Goal: Information Seeking & Learning: Learn about a topic

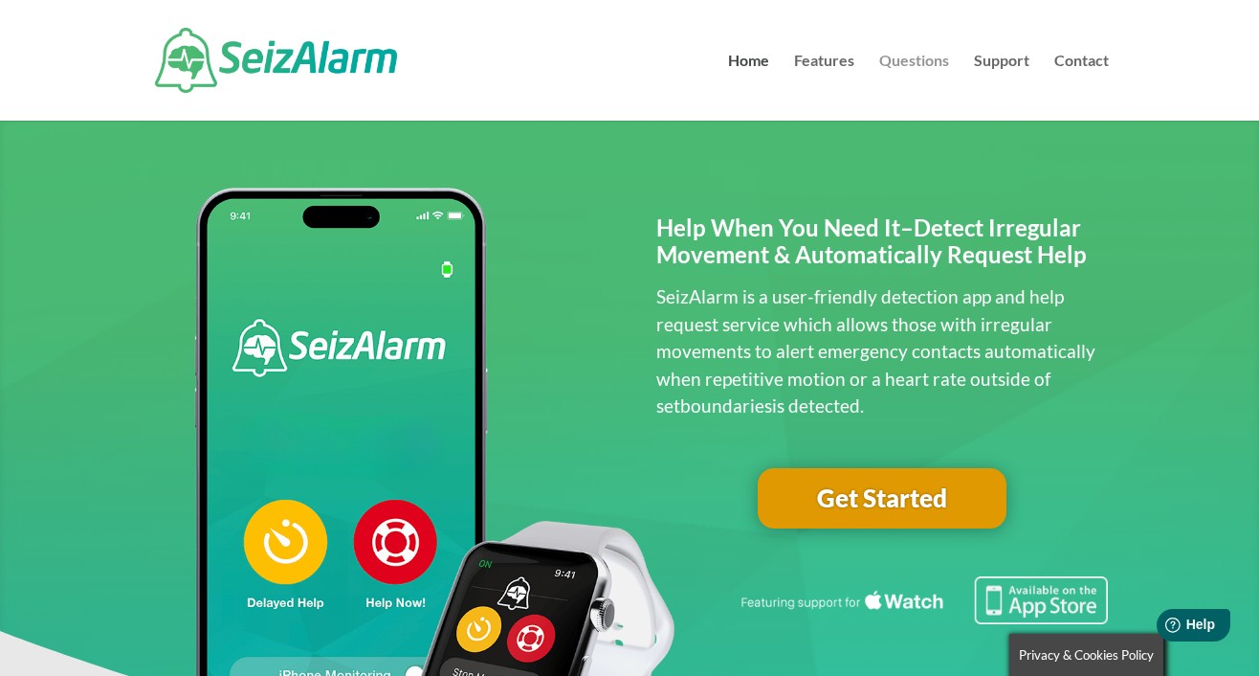
click at [903, 61] on link "Questions" at bounding box center [914, 87] width 70 height 67
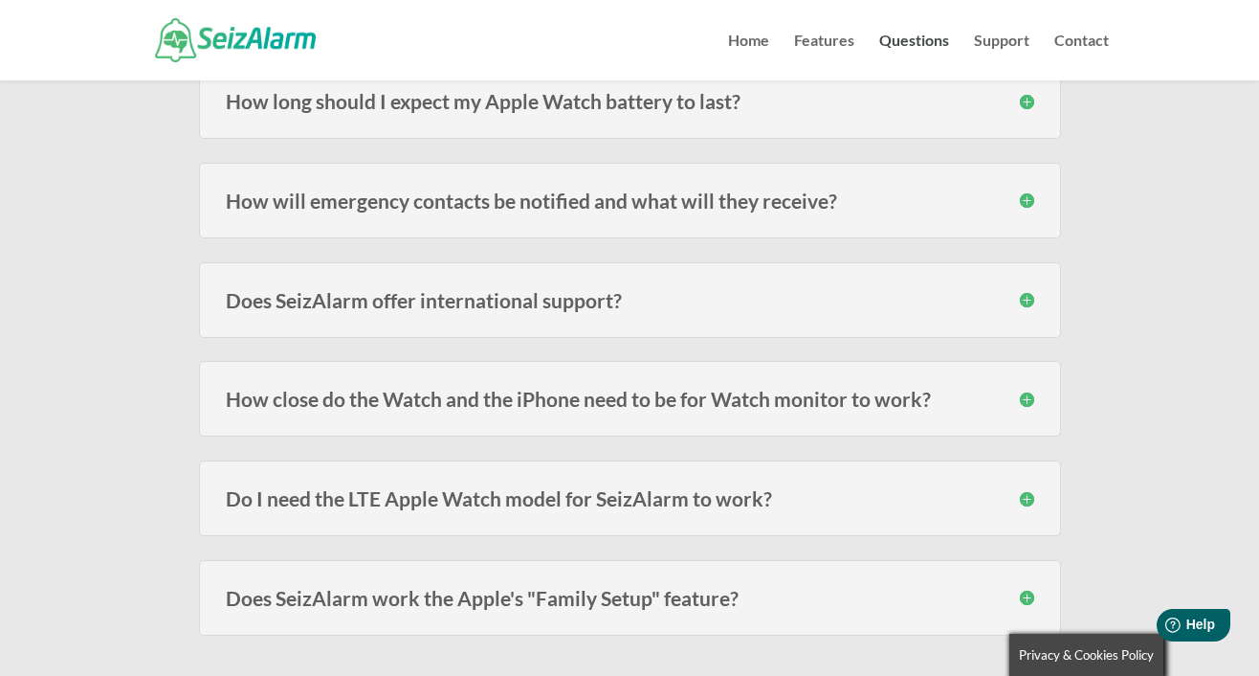
scroll to position [413, 0]
click at [1030, 200] on h3 "How will emergency contacts be notified and what will they receive?" at bounding box center [630, 199] width 809 height 20
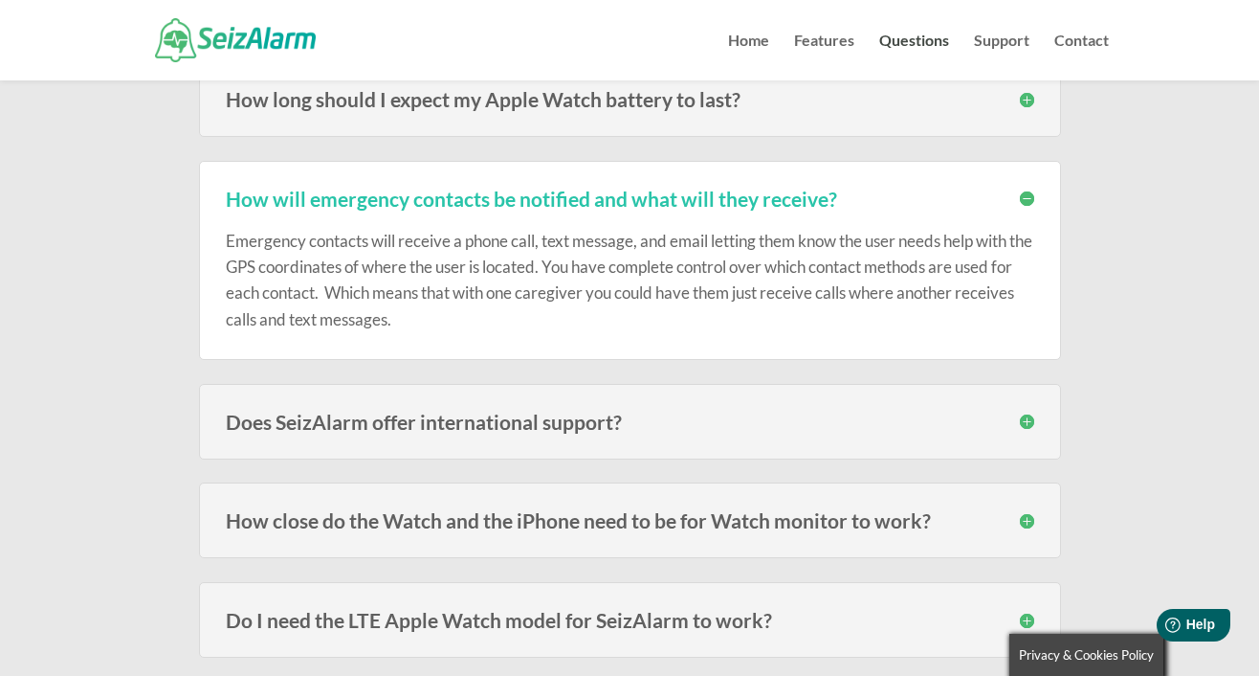
click at [1030, 200] on h3 "How will emergency contacts be notified and what will they receive?" at bounding box center [630, 199] width 809 height 20
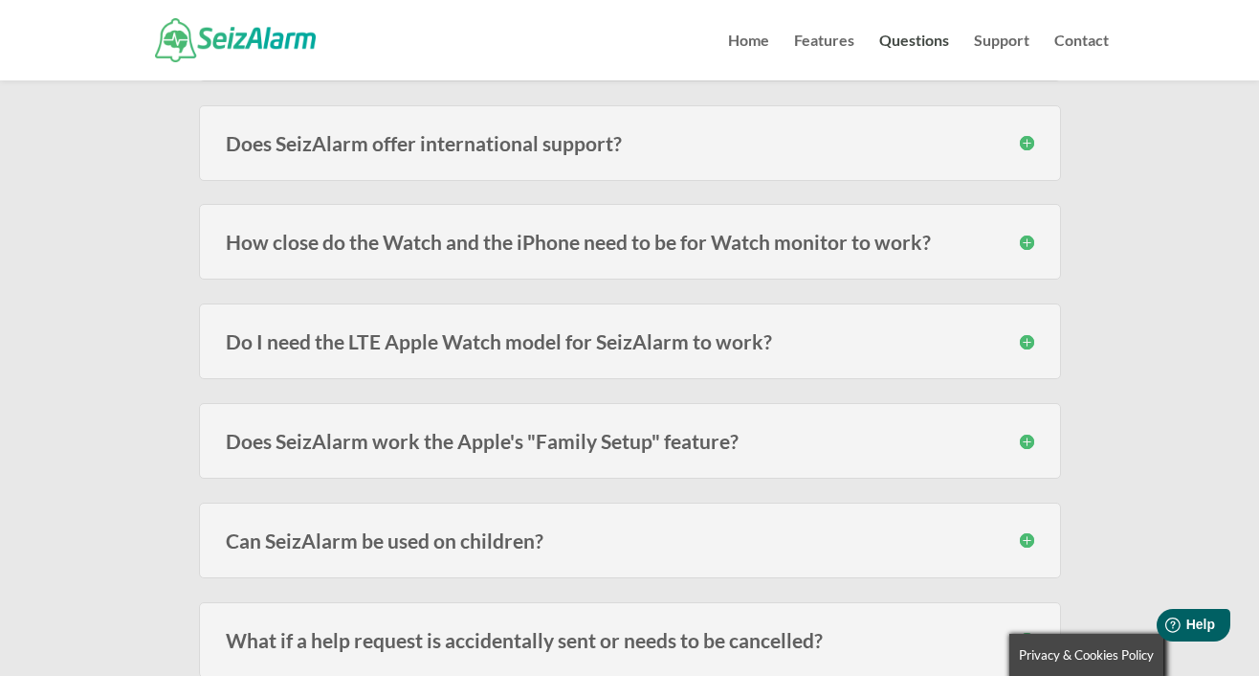
scroll to position [577, 0]
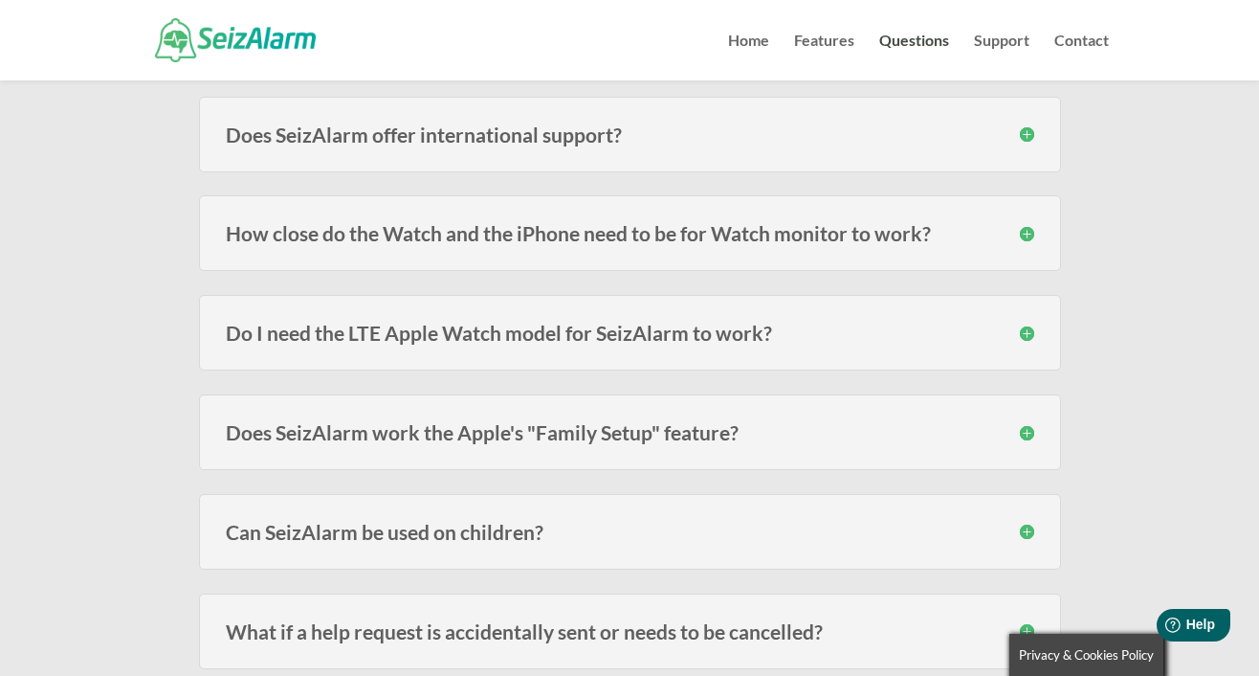
click at [1027, 233] on h3 "How close do the Watch and the iPhone need to be for Watch monitor to work?" at bounding box center [630, 233] width 809 height 20
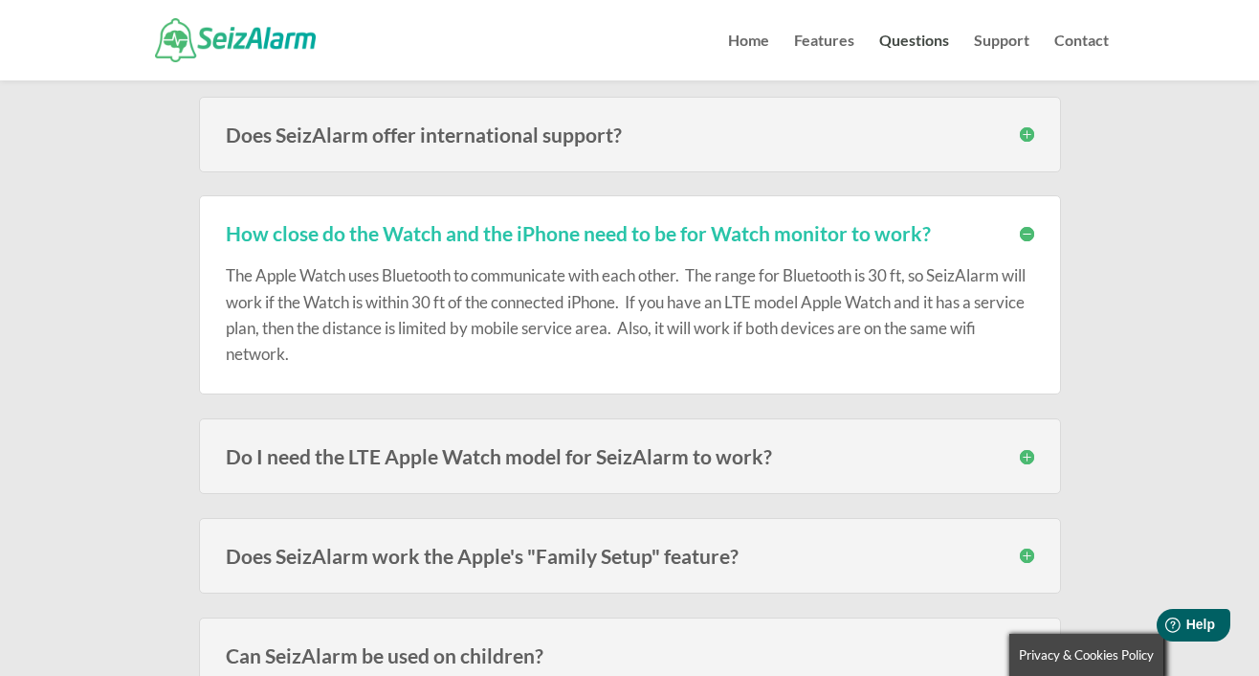
click at [1027, 233] on h3 "How close do the Watch and the iPhone need to be for Watch monitor to work?" at bounding box center [630, 233] width 809 height 20
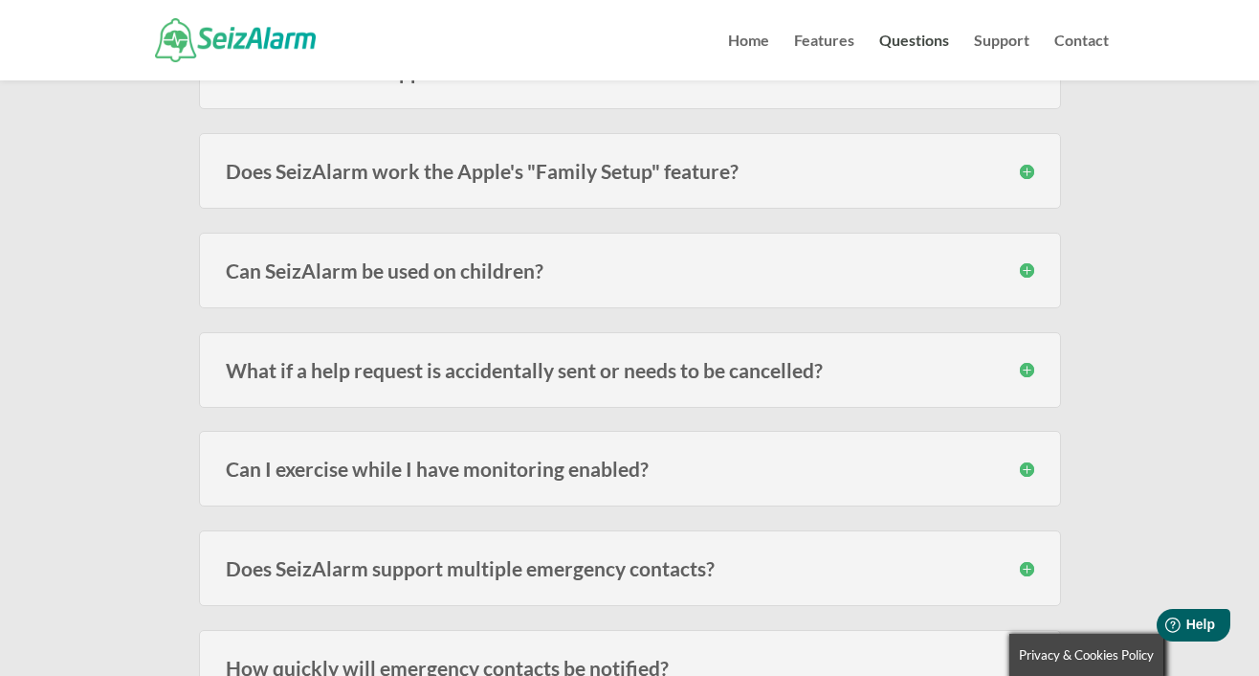
scroll to position [847, 0]
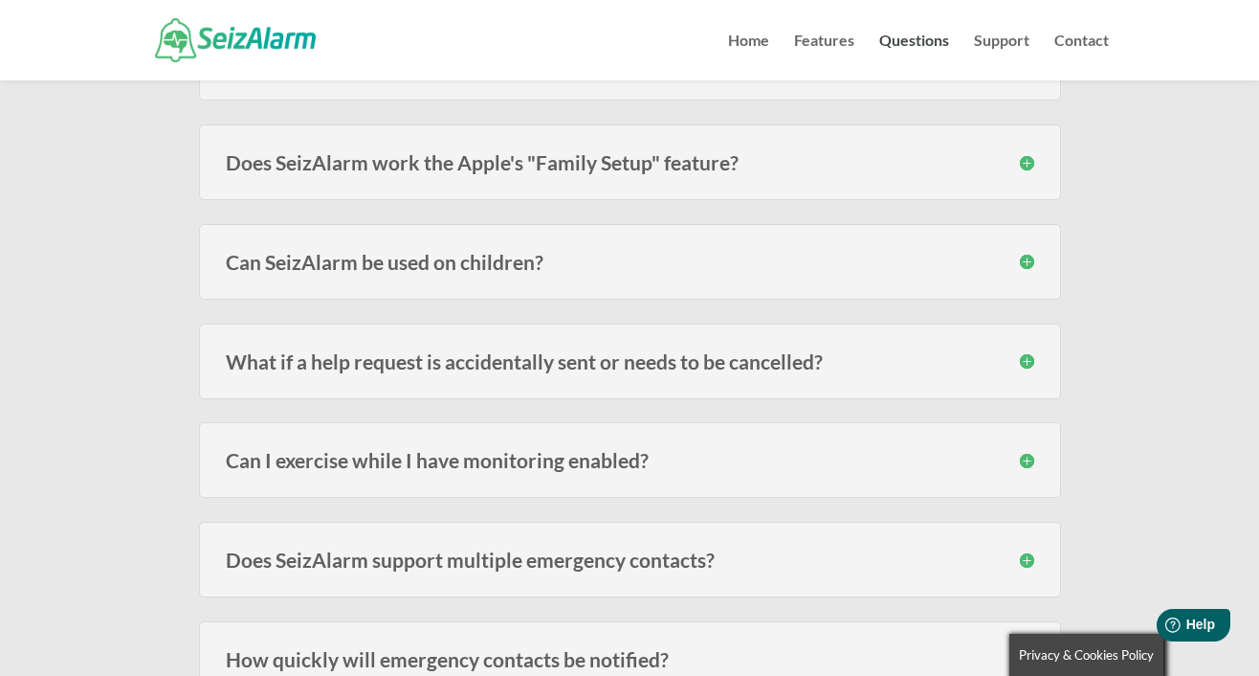
click at [1021, 164] on h3 "Does SeizAlarm work the Apple's "Family Setup" feature?" at bounding box center [630, 162] width 809 height 20
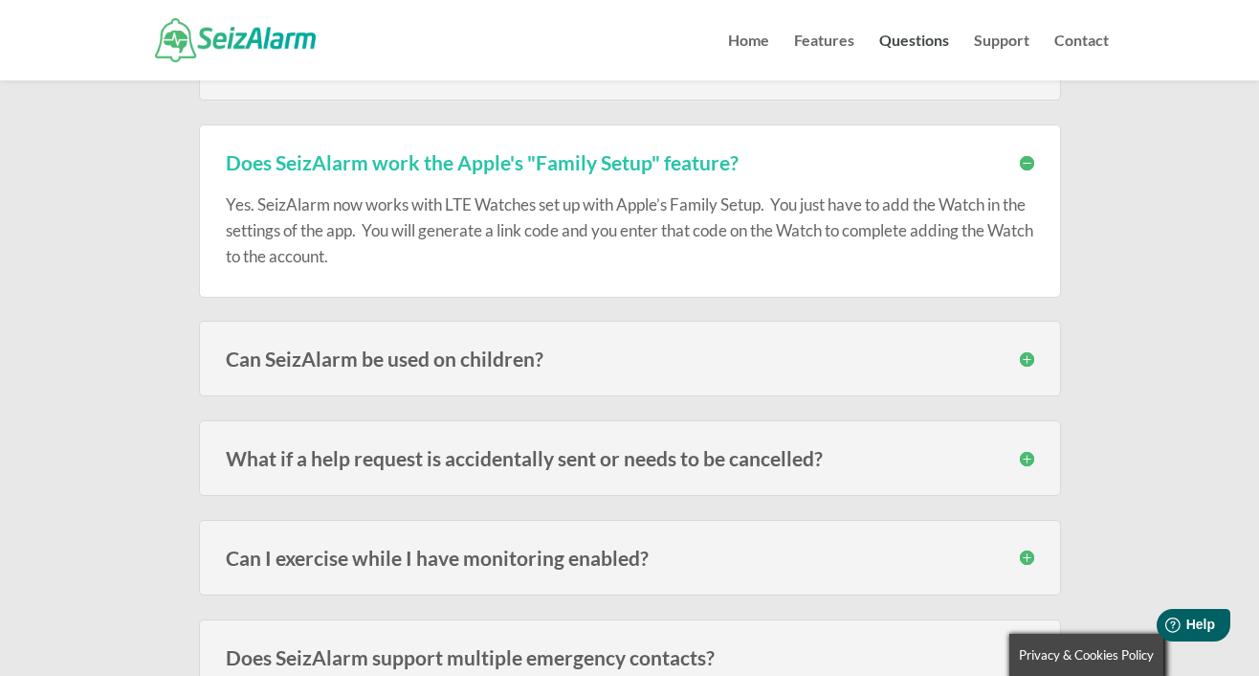
click at [1021, 164] on h3 "Does SeizAlarm work the Apple's "Family Setup" feature?" at bounding box center [630, 162] width 809 height 20
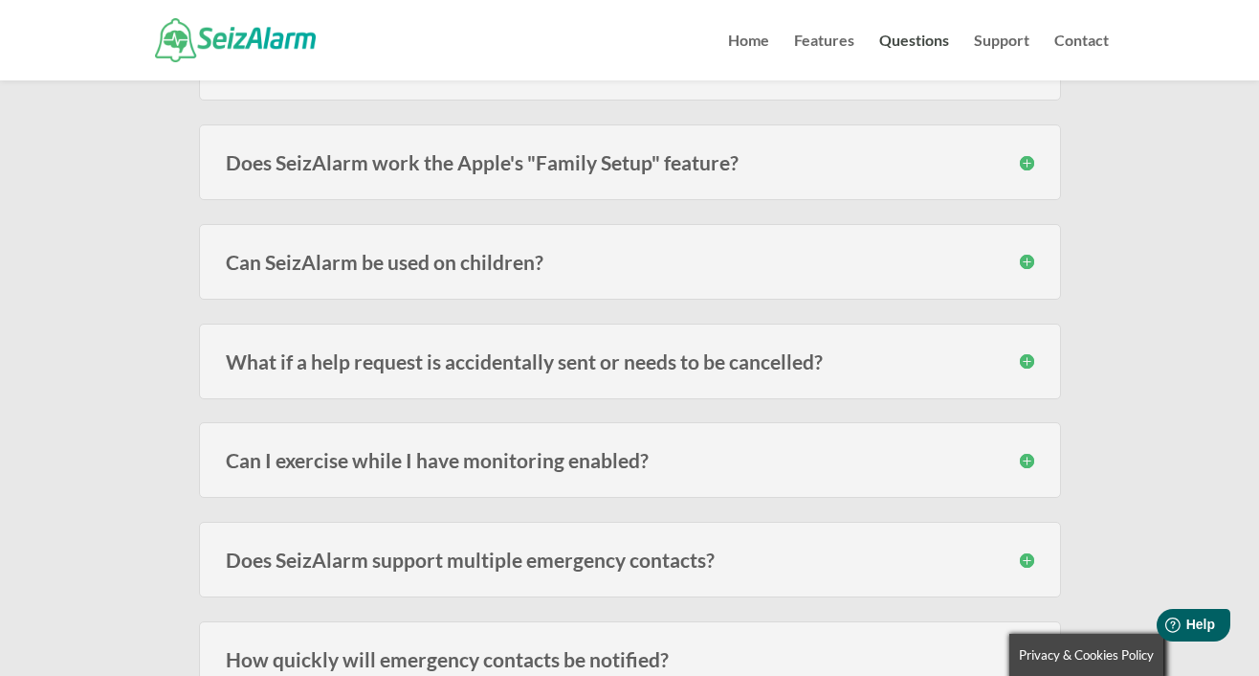
click at [1024, 261] on h3 "Can SeizAlarm be used on children?" at bounding box center [630, 262] width 809 height 20
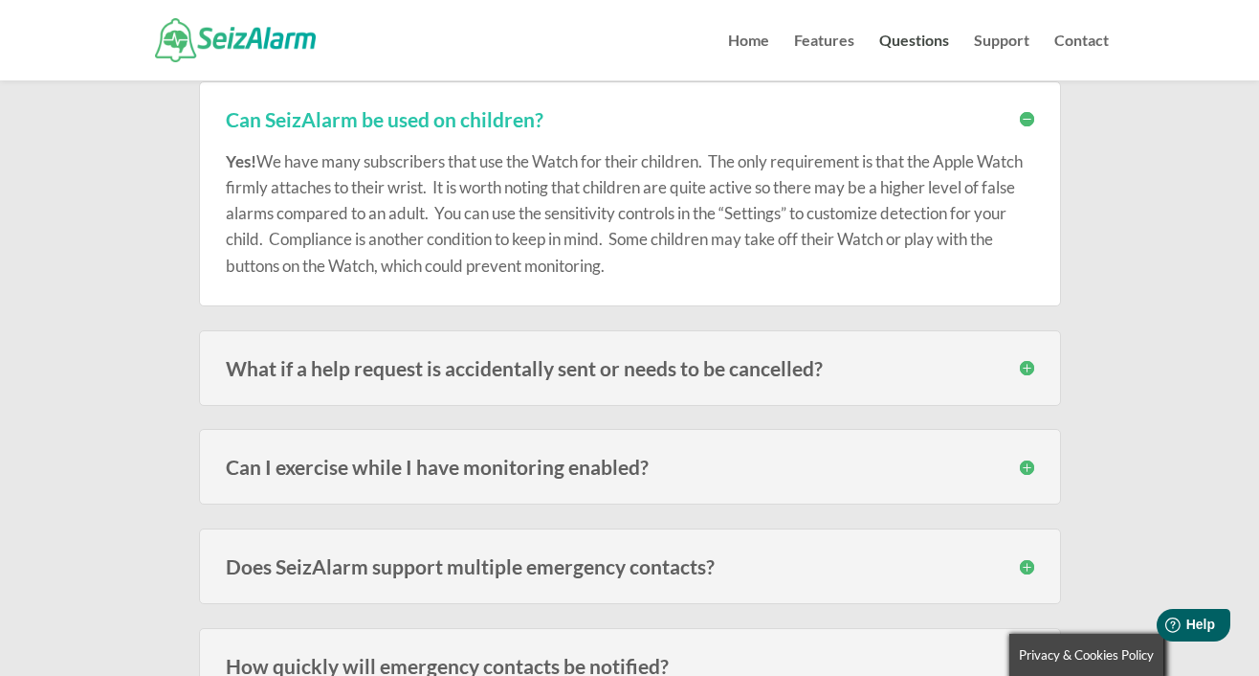
scroll to position [994, 0]
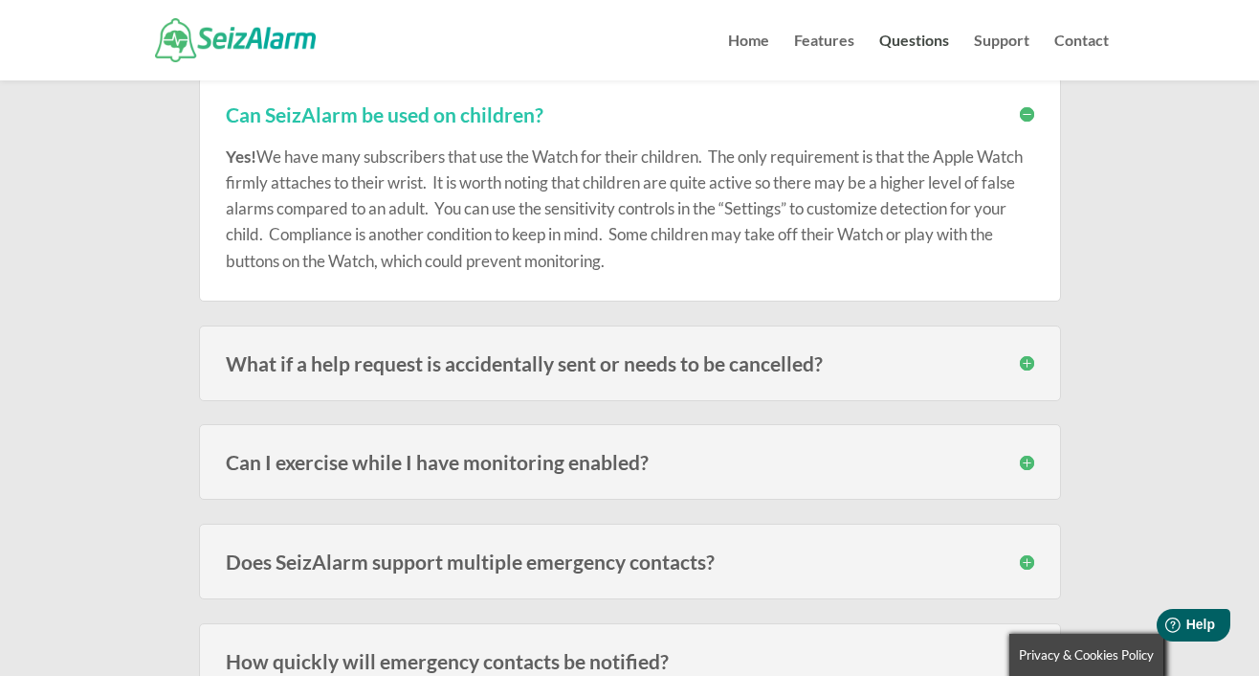
click at [1026, 115] on h3 "Can SeizAlarm be used on children?" at bounding box center [630, 114] width 809 height 20
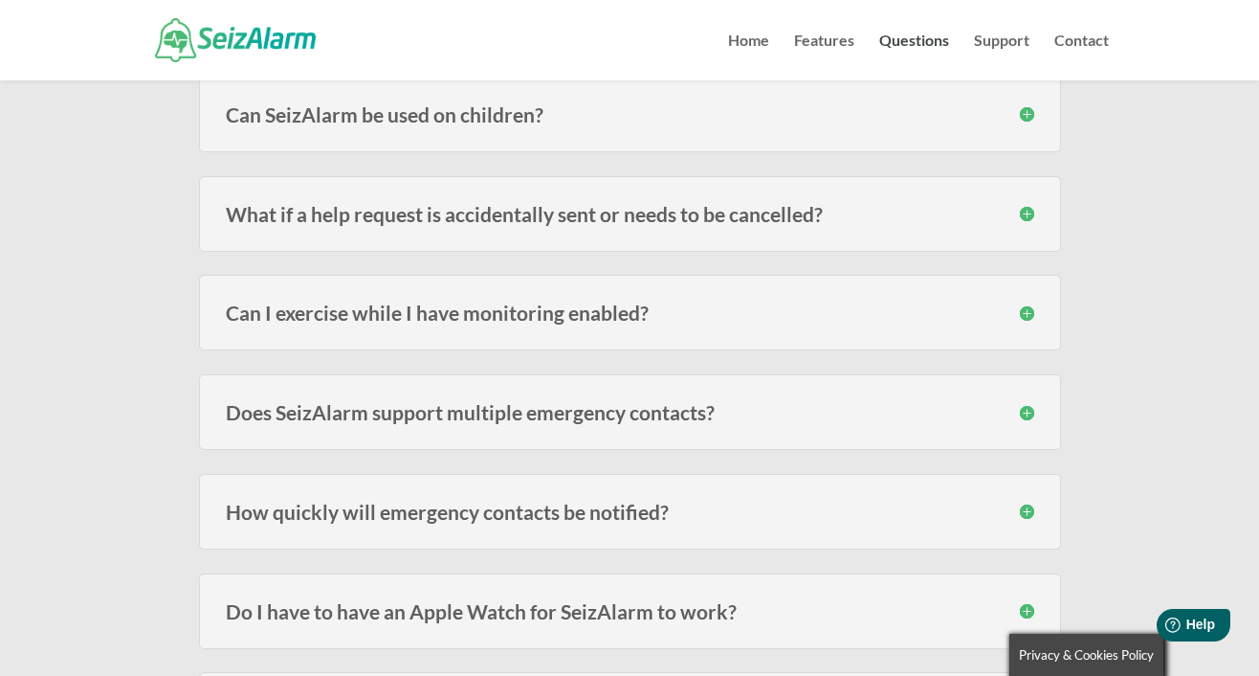
click at [1032, 210] on h3 "What if a help request is accidentally sent or needs to be cancelled?" at bounding box center [630, 214] width 809 height 20
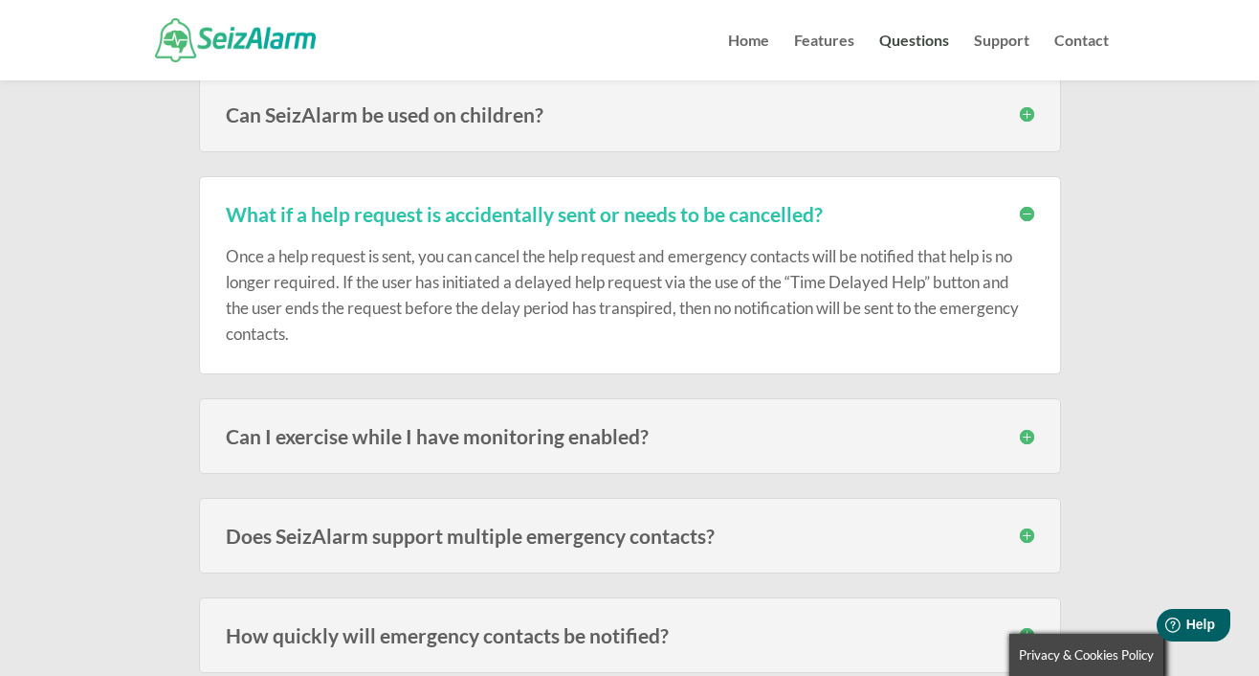
click at [1032, 210] on h3 "What if a help request is accidentally sent or needs to be cancelled?" at bounding box center [630, 214] width 809 height 20
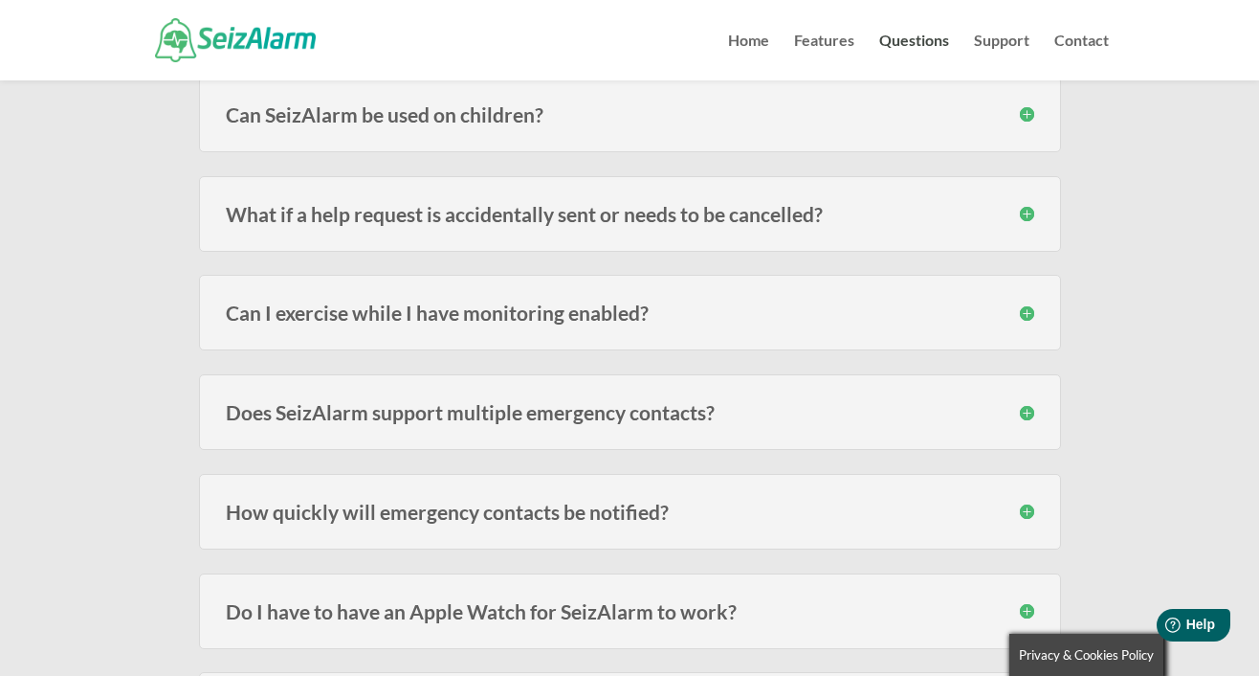
click at [1024, 315] on h3 "Can I exercise while I have monitoring enabled?" at bounding box center [630, 312] width 809 height 20
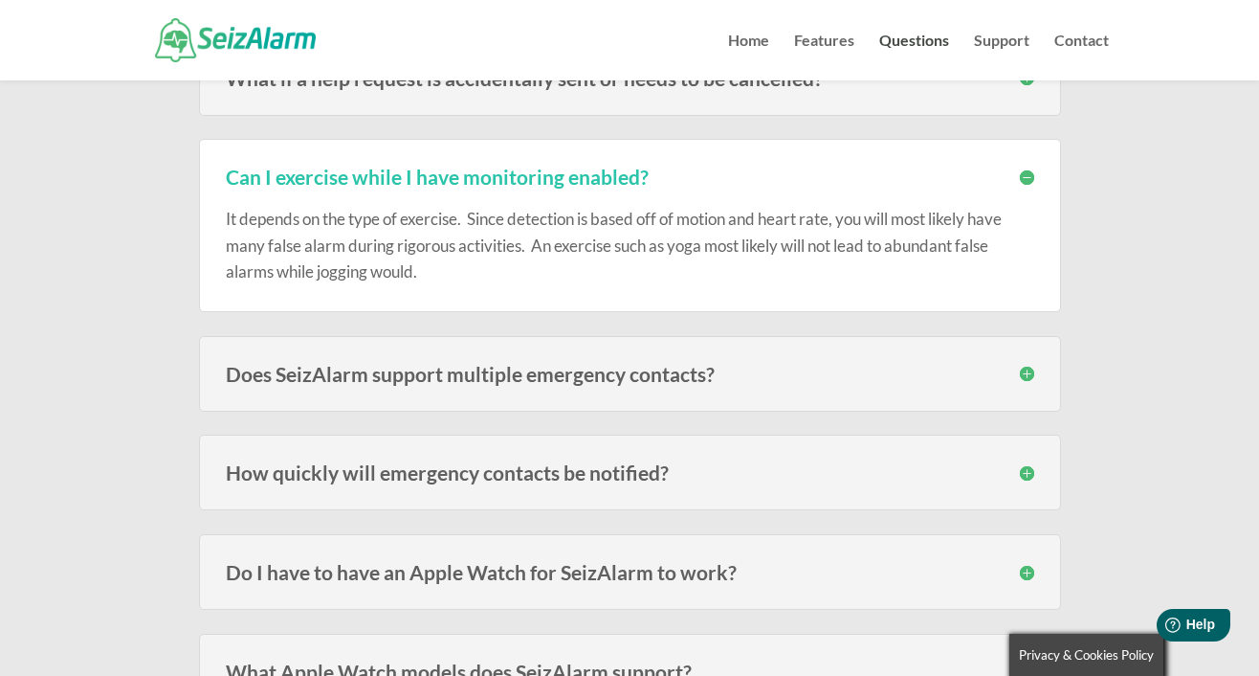
scroll to position [1141, 0]
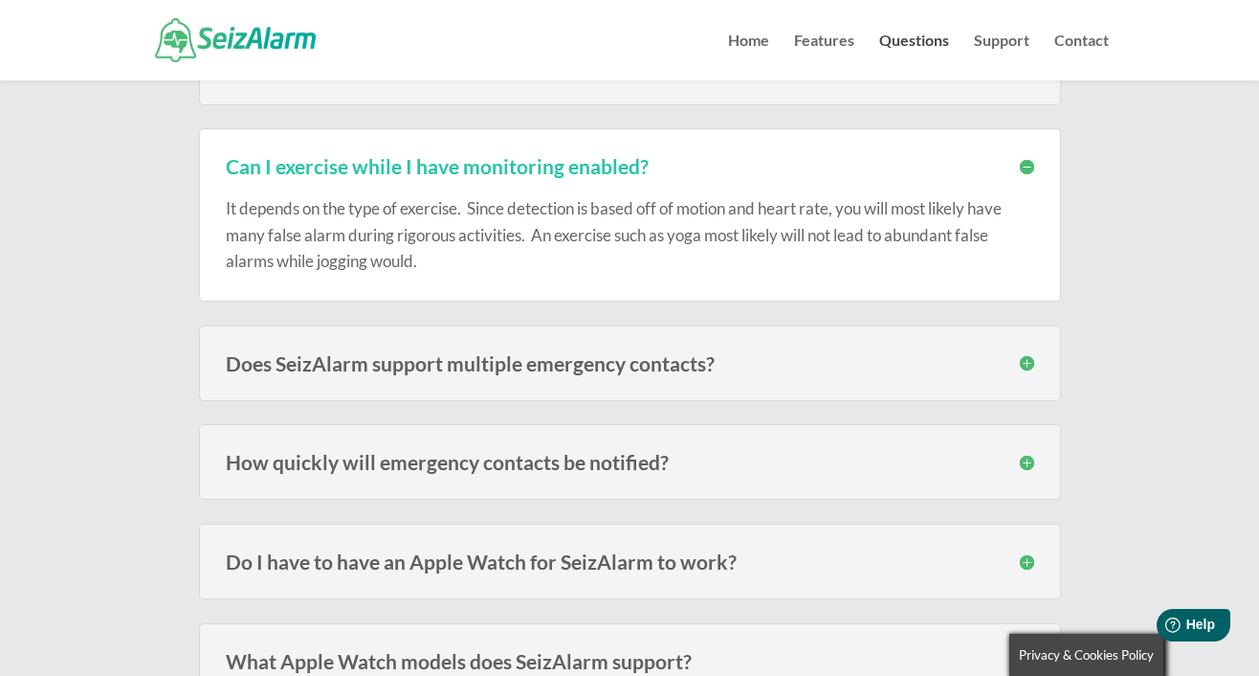
click at [1022, 166] on h3 "Can I exercise while I have monitoring enabled?" at bounding box center [630, 166] width 809 height 20
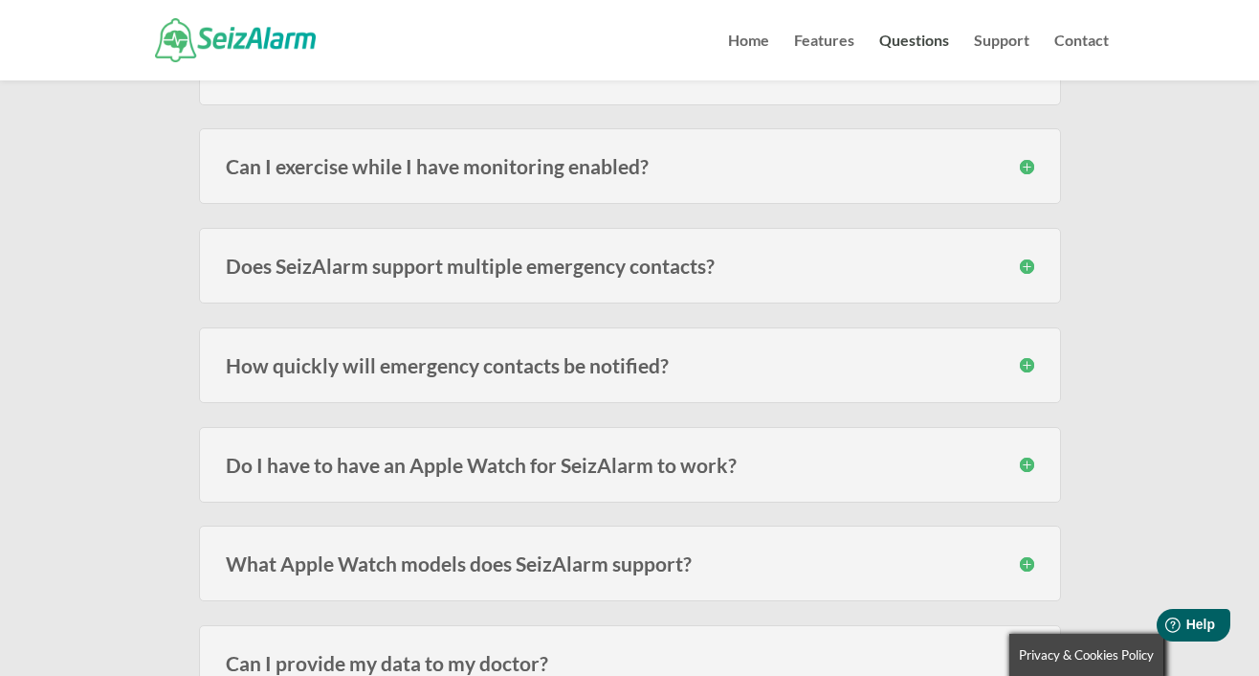
click at [1025, 264] on h3 "Does SeizAlarm support multiple emergency contacts?" at bounding box center [630, 265] width 809 height 20
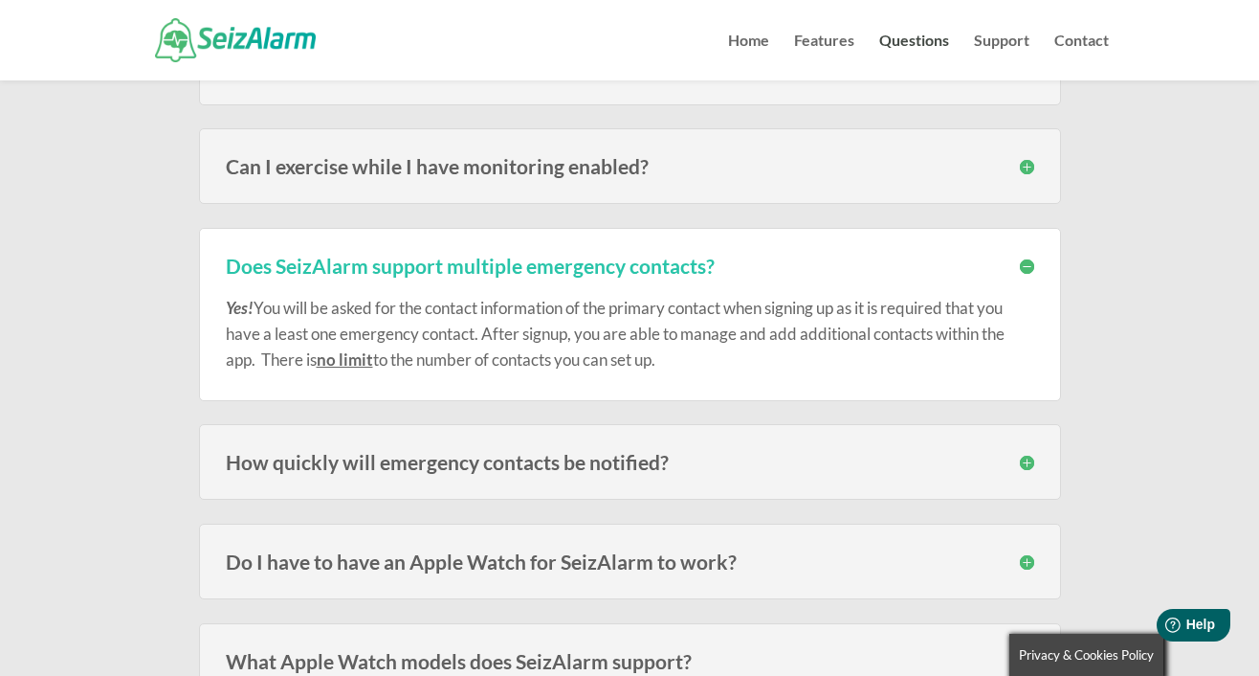
click at [1025, 263] on h3 "Does SeizAlarm support multiple emergency contacts?" at bounding box center [630, 265] width 809 height 20
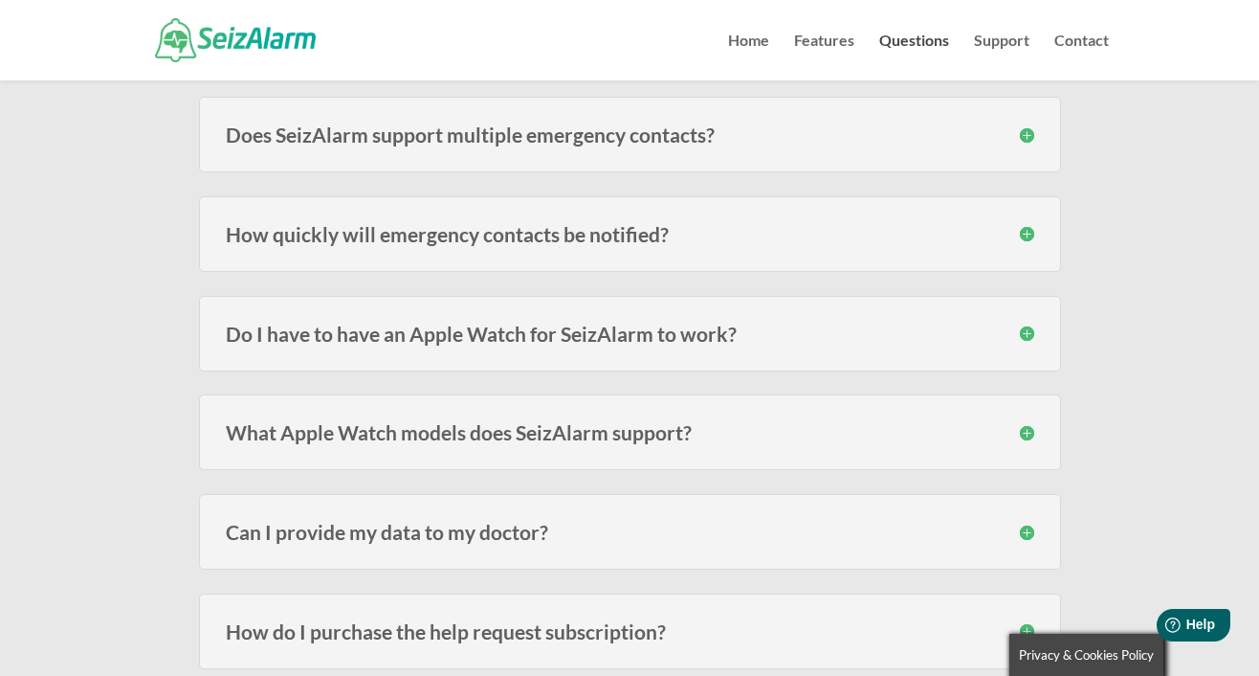
scroll to position [1273, 0]
click at [1024, 233] on h3 "How quickly will emergency contacts be notified?" at bounding box center [630, 233] width 809 height 20
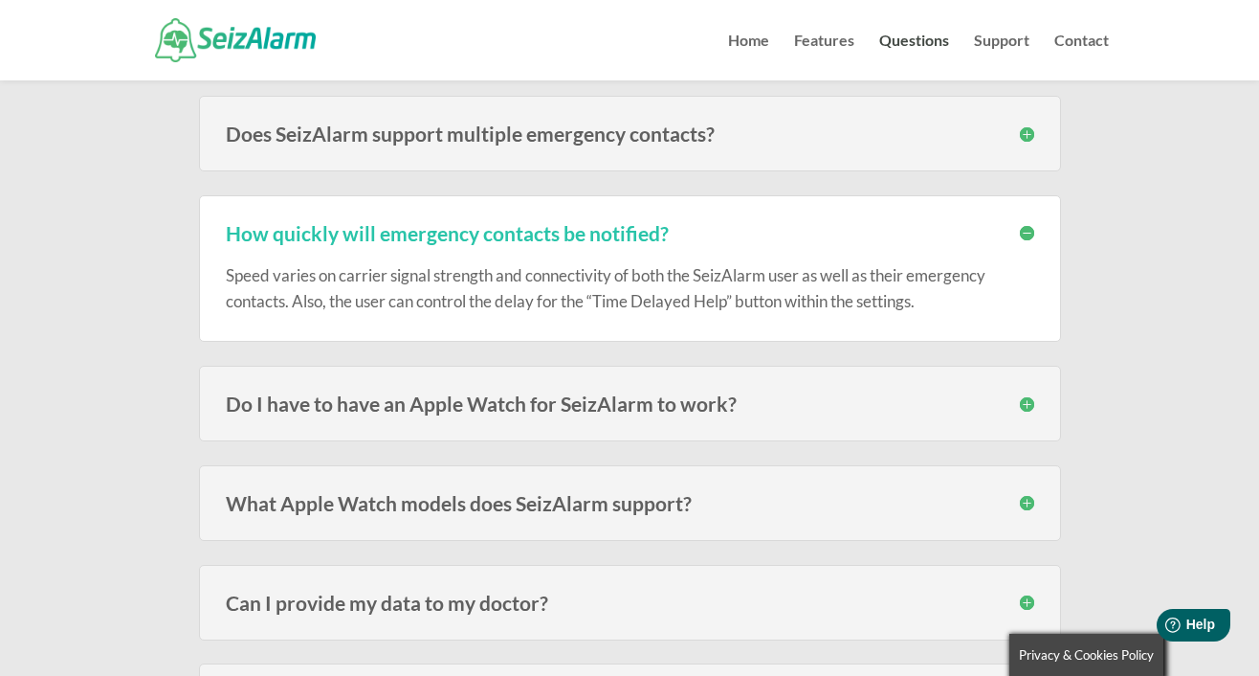
click at [1024, 233] on h3 "How quickly will emergency contacts be notified?" at bounding box center [630, 233] width 809 height 20
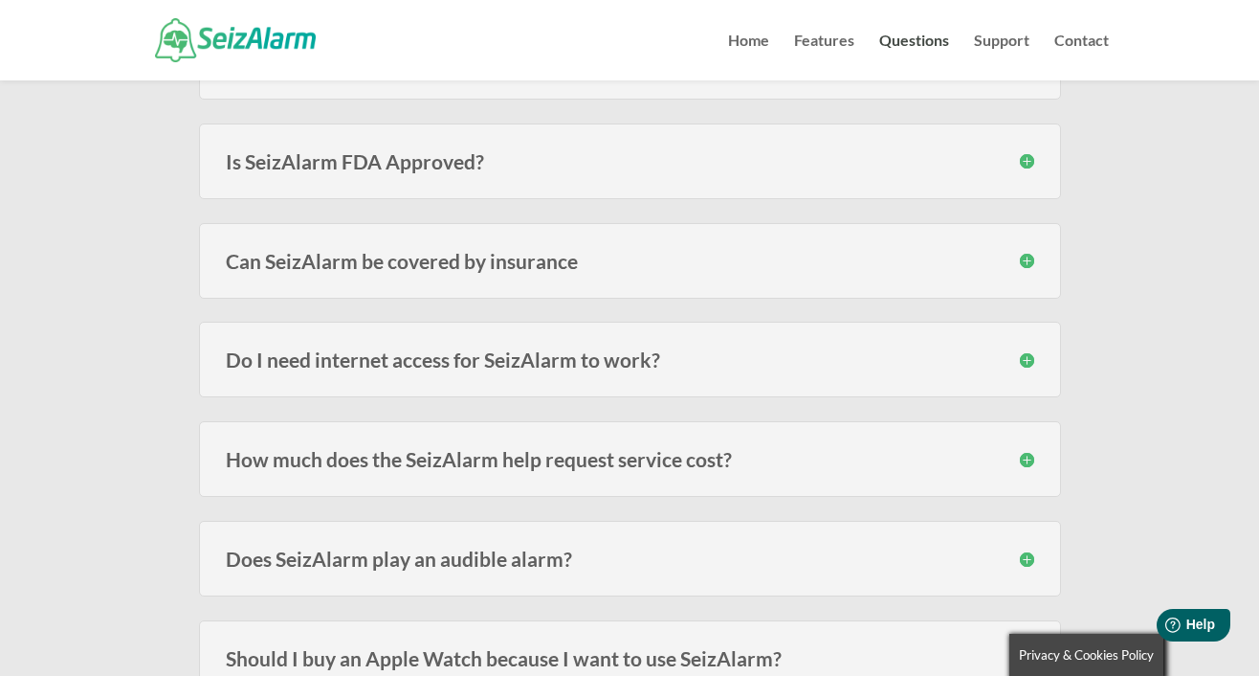
scroll to position [2142, 0]
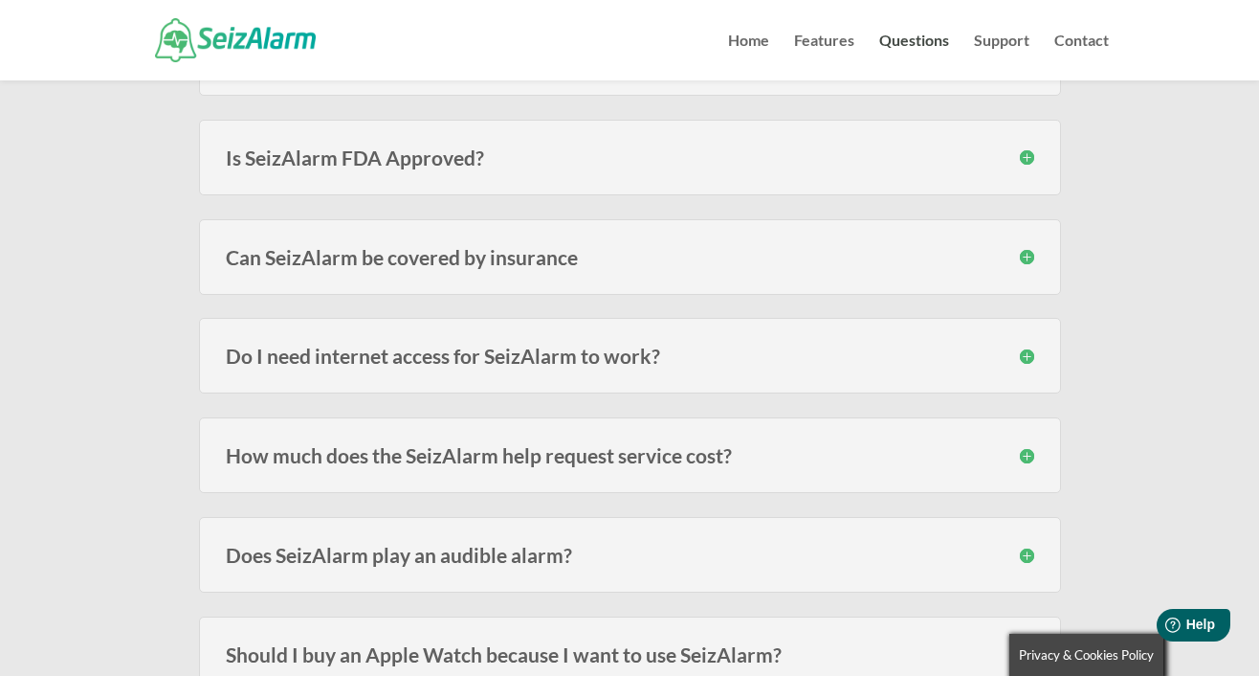
click at [1020, 256] on h3 "Can SeizAlarm be covered by insurance" at bounding box center [630, 257] width 809 height 20
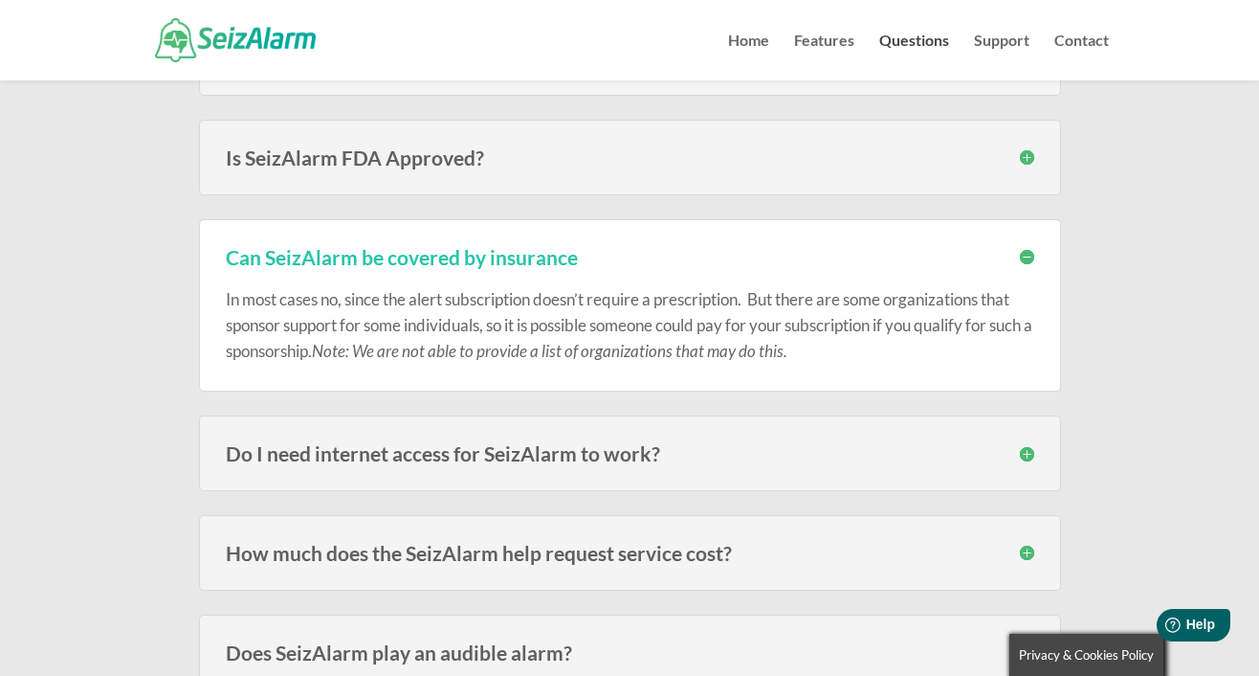
click at [1023, 255] on h3 "Can SeizAlarm be covered by insurance" at bounding box center [630, 257] width 809 height 20
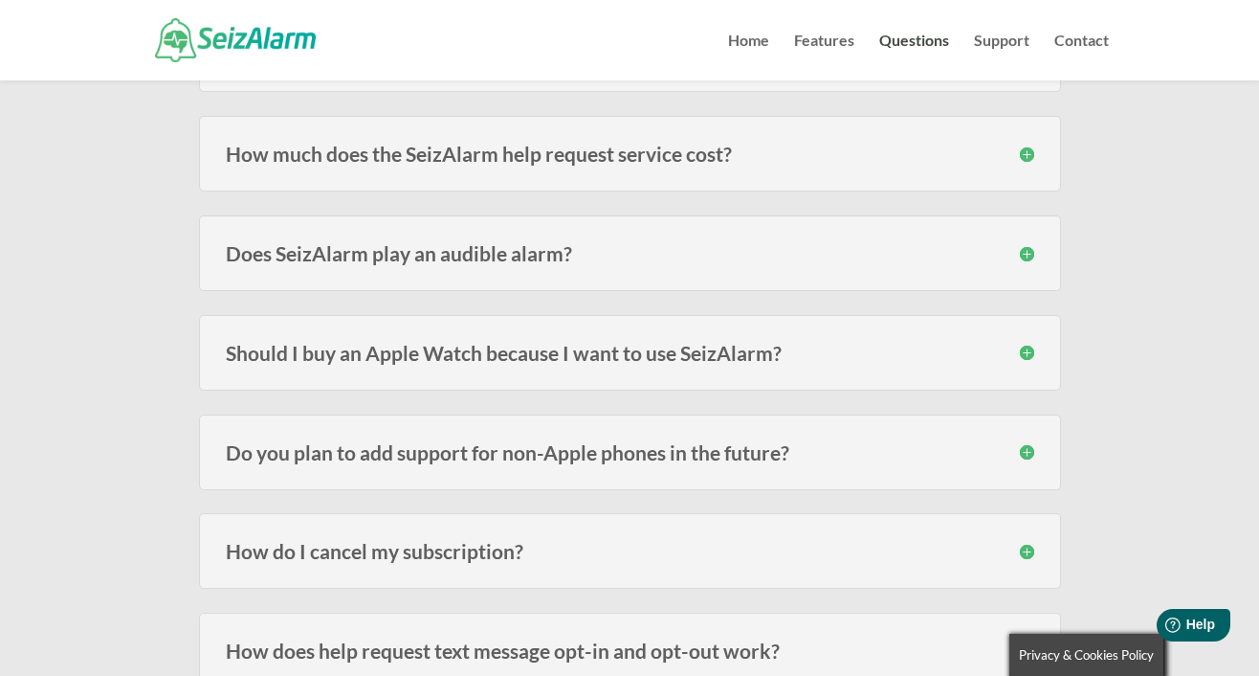
scroll to position [2455, 0]
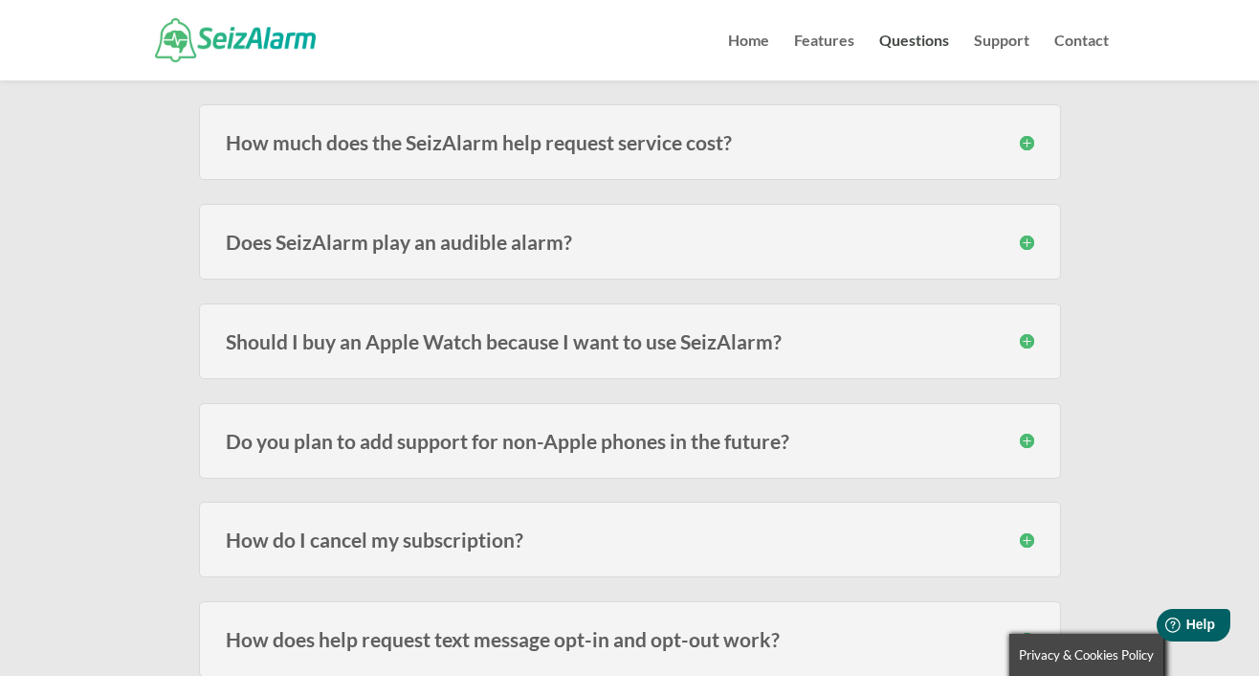
click at [1026, 243] on h3 "Does SeizAlarm play an audible alarm?" at bounding box center [630, 242] width 809 height 20
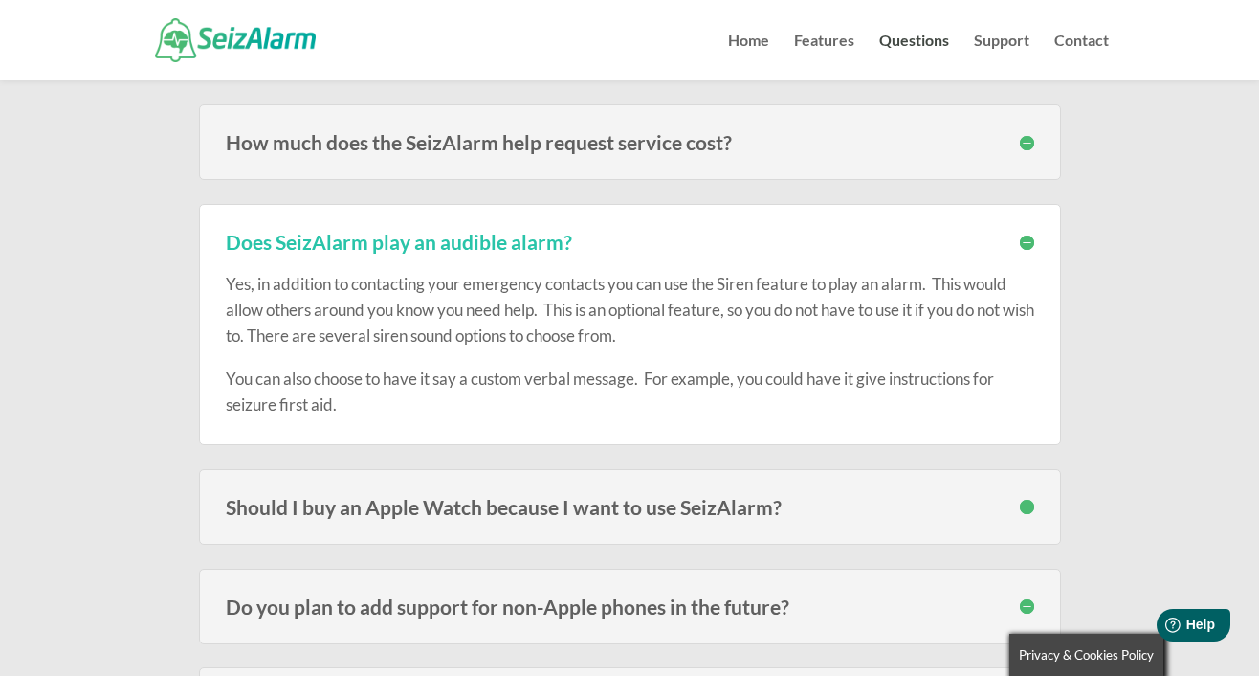
click at [1022, 241] on h3 "Does SeizAlarm play an audible alarm?" at bounding box center [630, 242] width 809 height 20
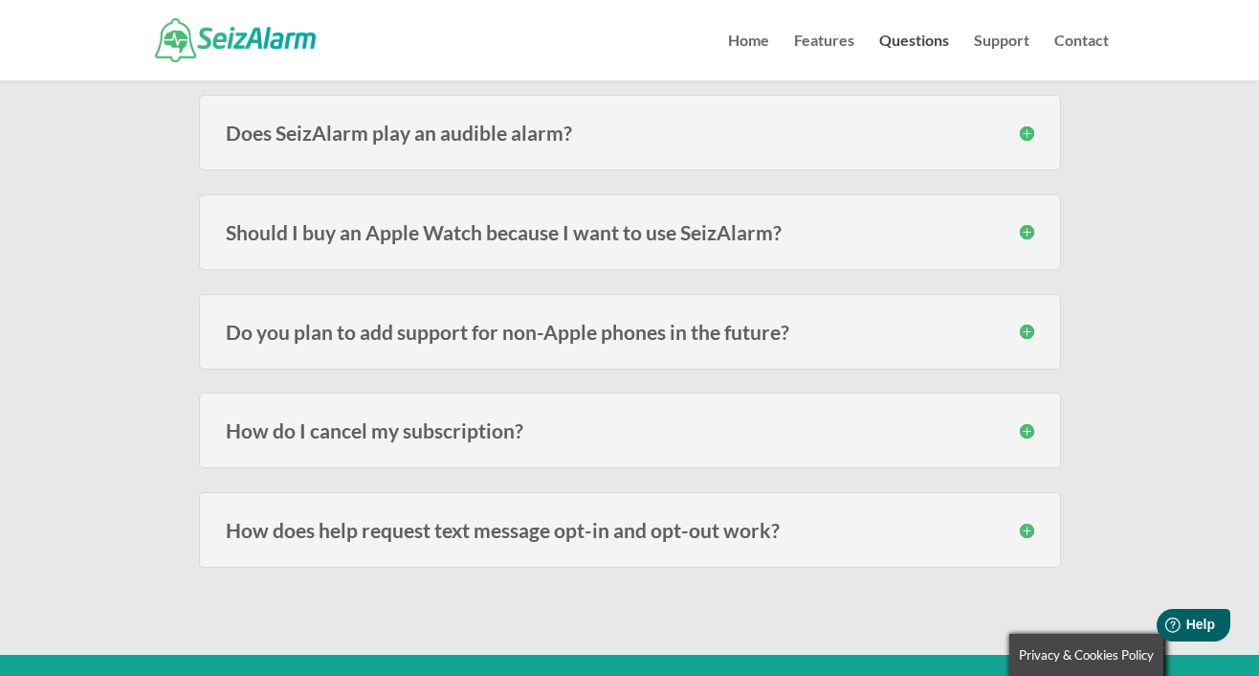
scroll to position [2567, 0]
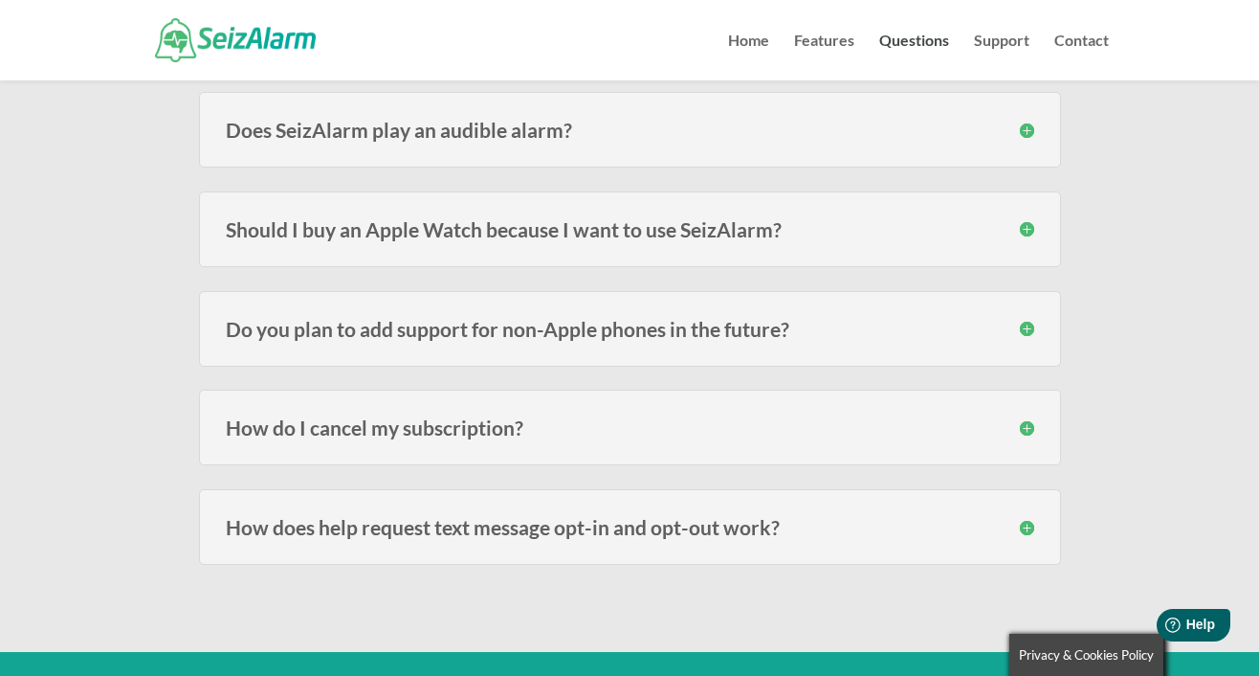
click at [1029, 225] on h3 "Should I buy an Apple Watch because I want to use SeizAlarm?" at bounding box center [630, 229] width 809 height 20
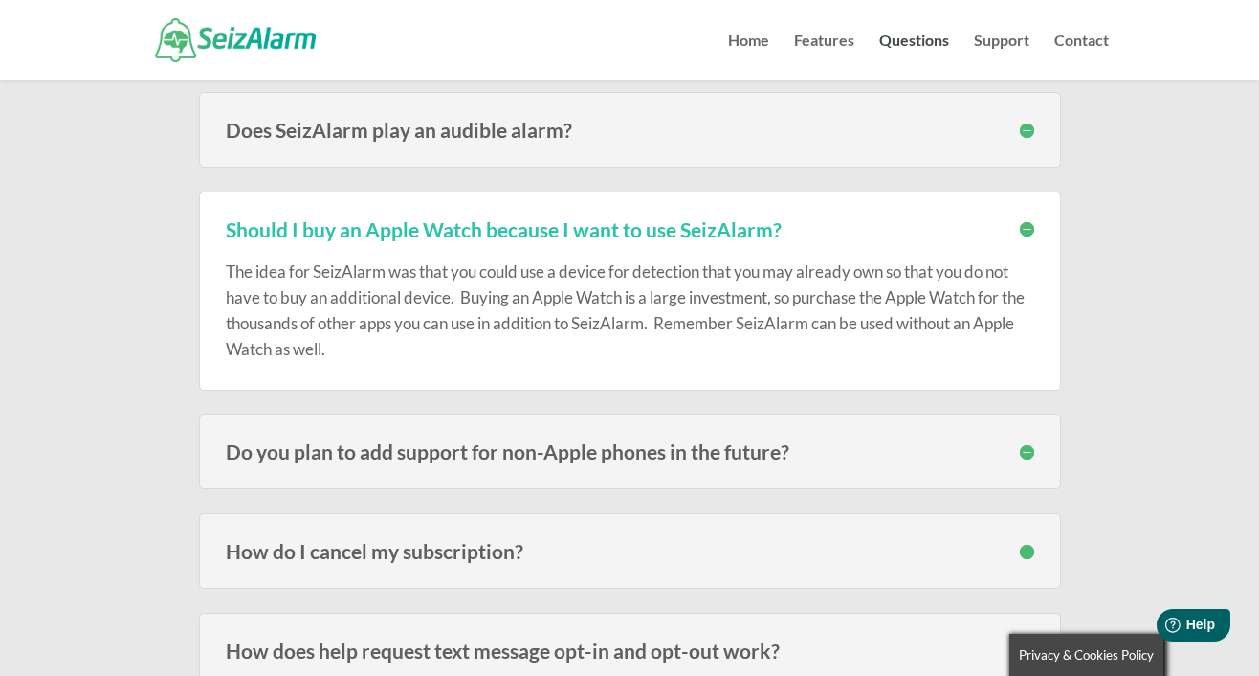
click at [1021, 227] on h3 "Should I buy an Apple Watch because I want to use SeizAlarm?" at bounding box center [630, 229] width 809 height 20
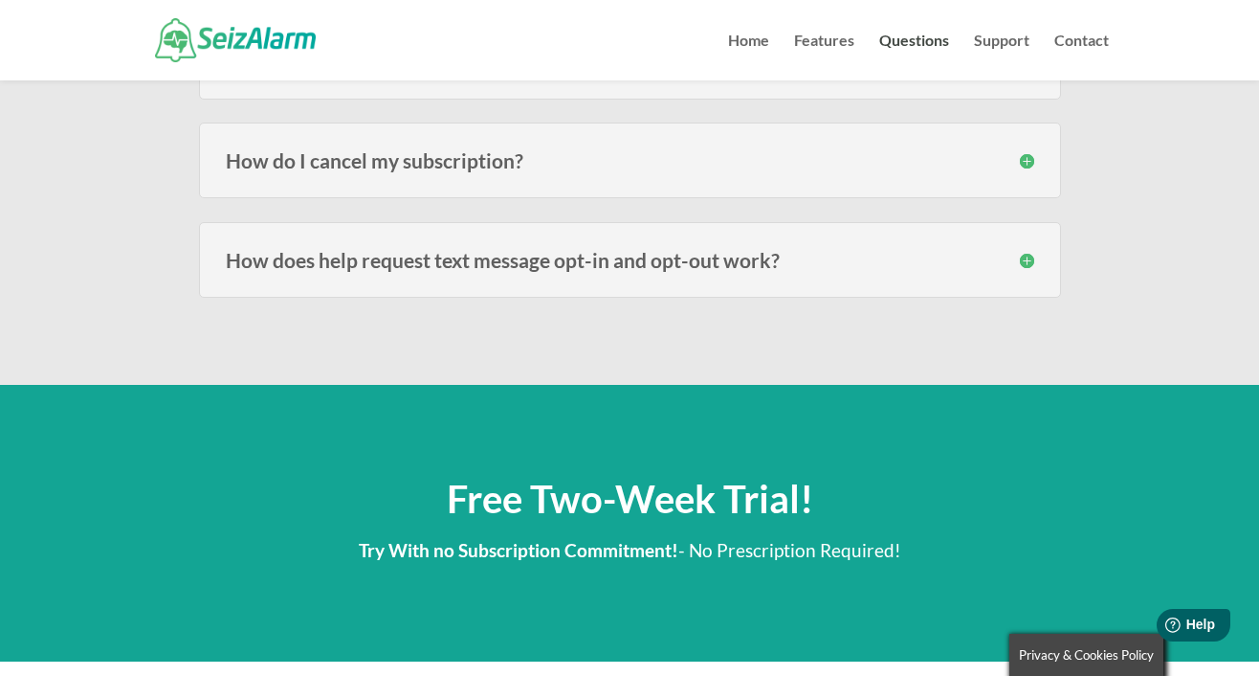
scroll to position [2838, 0]
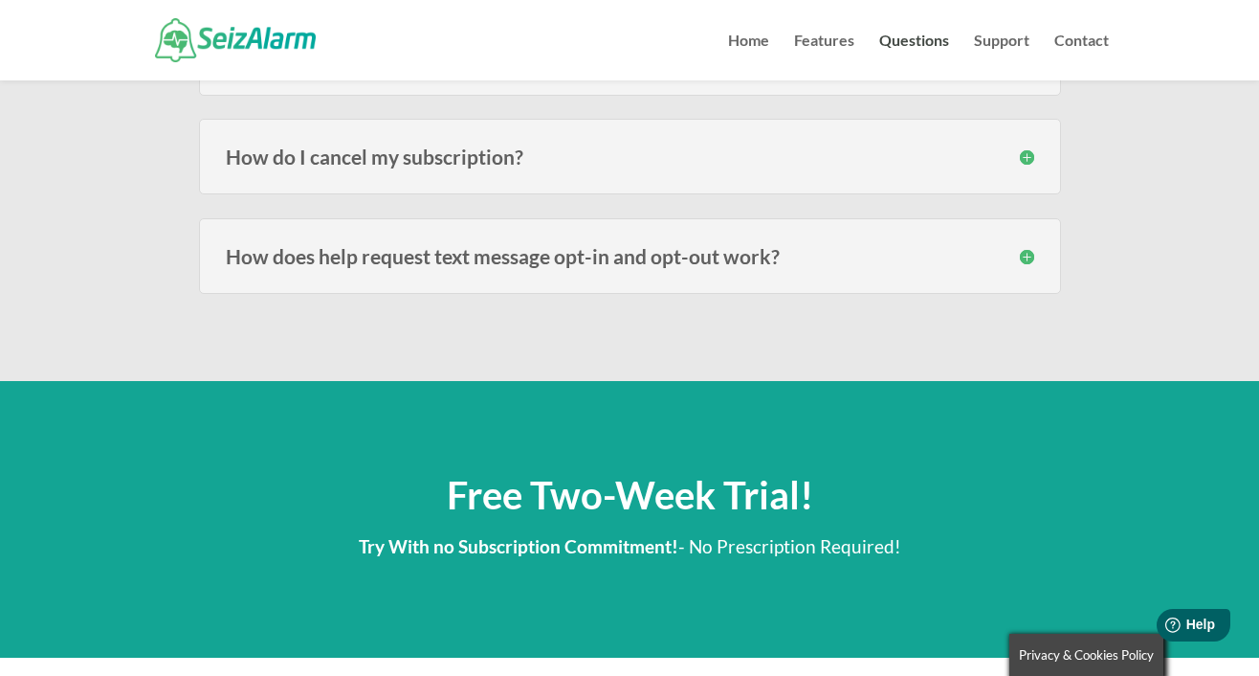
click at [1026, 254] on h3 "How does help request text message opt-in and opt-out work?" at bounding box center [630, 256] width 809 height 20
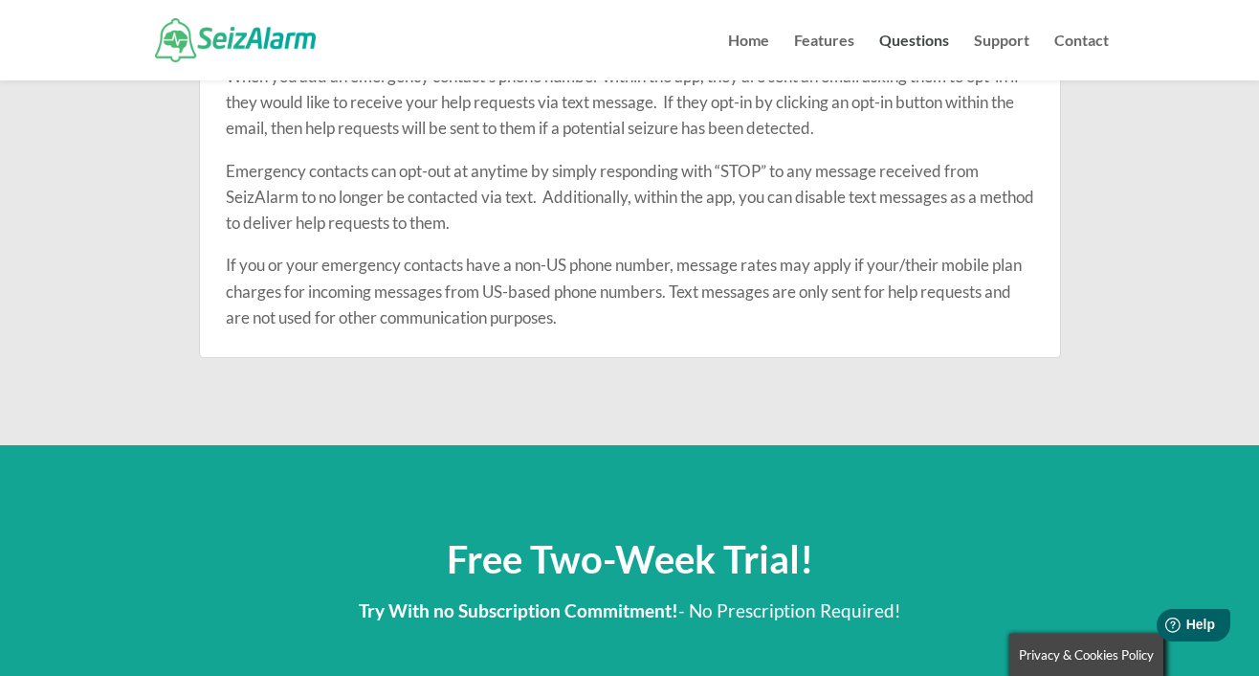
scroll to position [3067, 0]
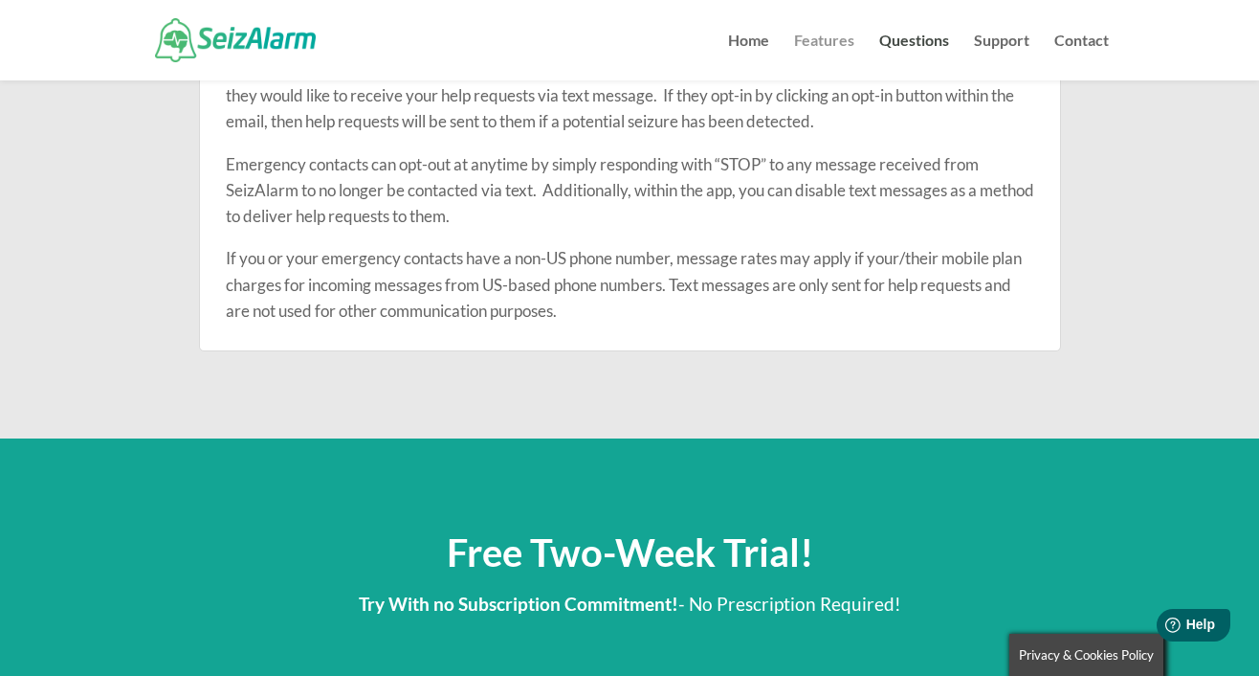
click at [829, 42] on link "Features" at bounding box center [824, 56] width 60 height 47
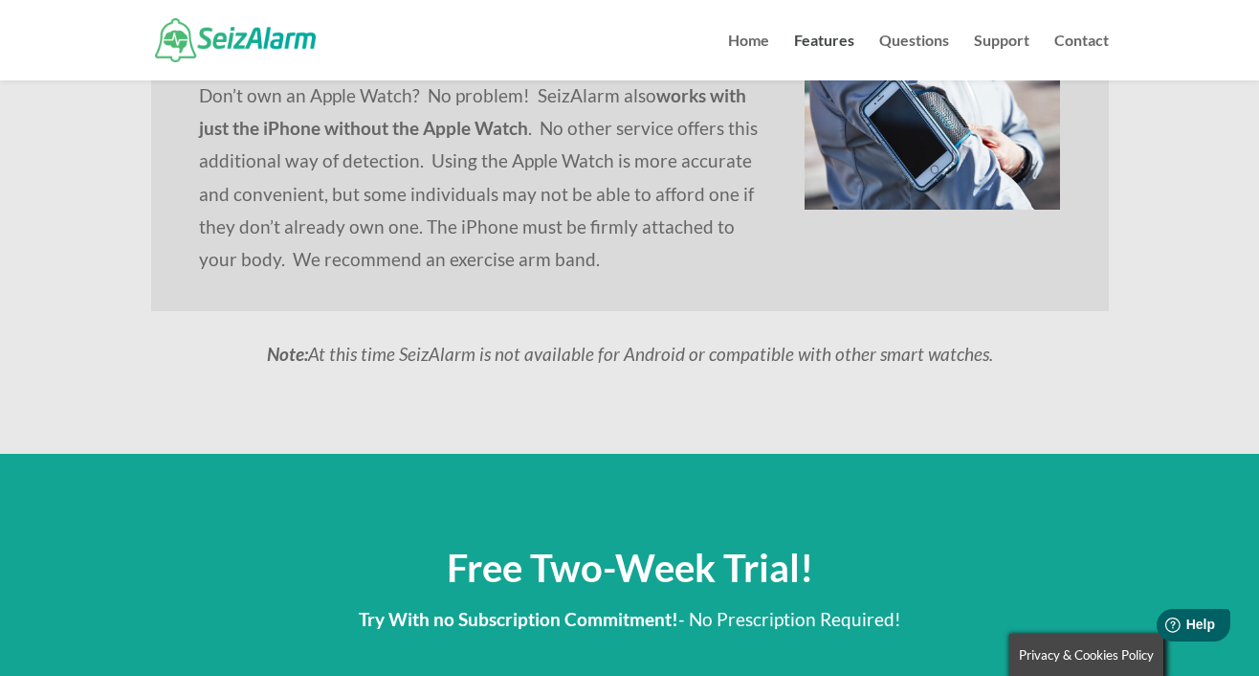
scroll to position [1928, 0]
